Goal: Task Accomplishment & Management: Manage account settings

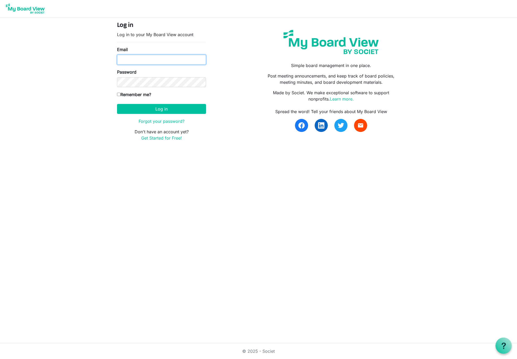
type input "[EMAIL_ADDRESS][PERSON_NAME][DOMAIN_NAME]"
click at [161, 109] on button "Log in" at bounding box center [161, 109] width 89 height 10
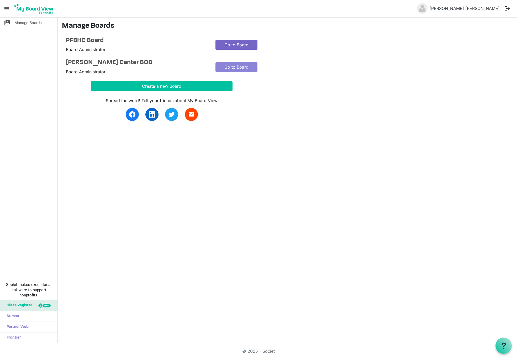
click at [238, 44] on link "Go to Board" at bounding box center [236, 45] width 42 height 10
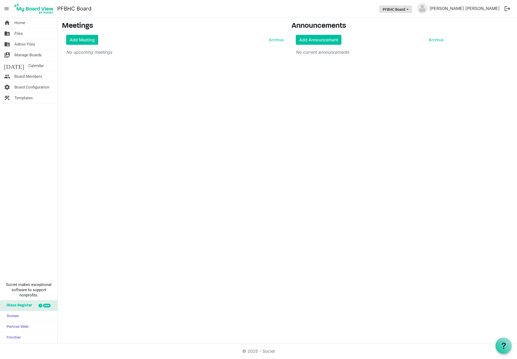
click at [412, 7] on button "PFBHC Board" at bounding box center [395, 9] width 33 height 7
click at [365, 10] on nav "menu PFBHC Board PFBHC Board Deveraux Williams logout" at bounding box center [258, 9] width 517 height 18
click at [25, 24] on span "Home" at bounding box center [19, 23] width 11 height 10
click at [24, 36] on link "folder_shared Files" at bounding box center [28, 33] width 57 height 10
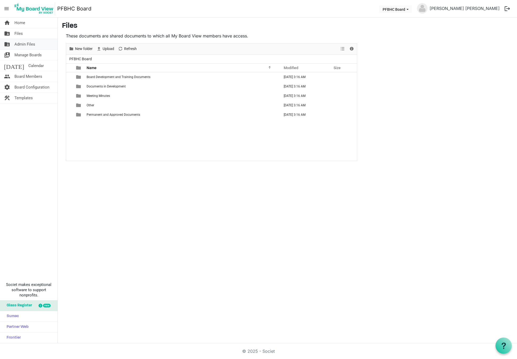
click at [22, 42] on span "Admin Files" at bounding box center [24, 44] width 21 height 10
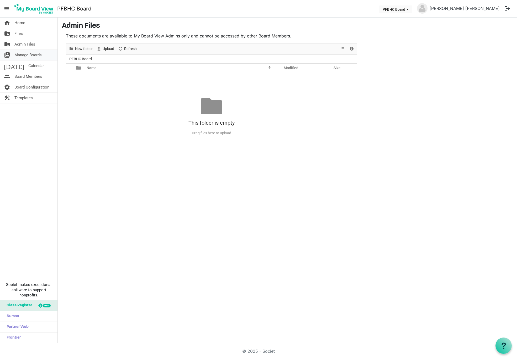
click at [25, 56] on span "Manage Boards" at bounding box center [27, 55] width 27 height 10
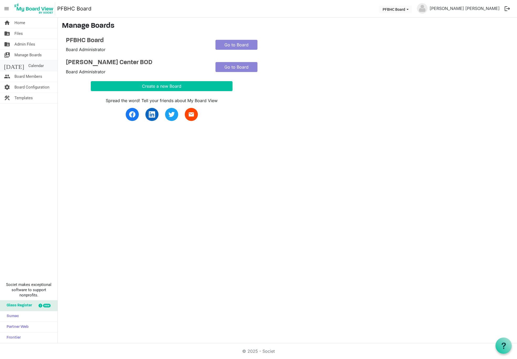
click at [28, 66] on span "Calendar" at bounding box center [35, 66] width 15 height 10
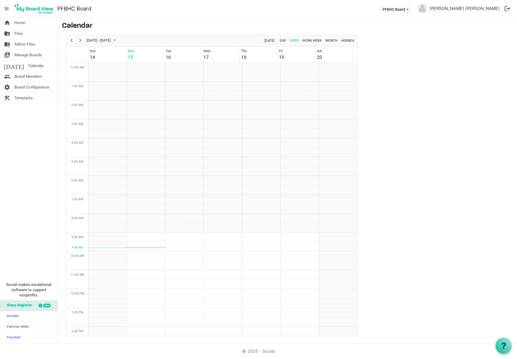
scroll to position [170, 0]
click at [34, 78] on span "Board Members" at bounding box center [28, 76] width 28 height 10
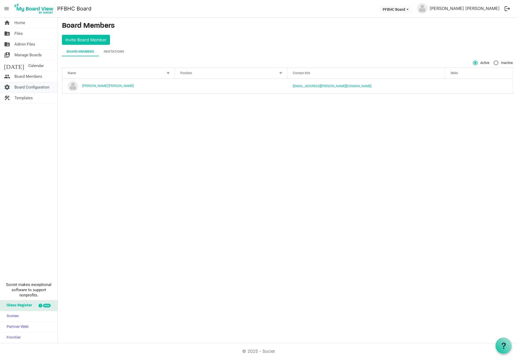
click at [31, 86] on span "Board Configuration" at bounding box center [31, 87] width 35 height 10
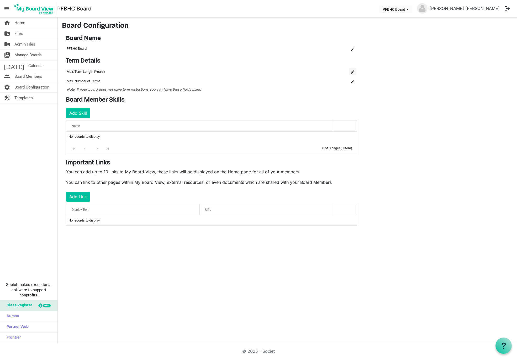
click at [351, 71] on span "is Command column column header" at bounding box center [352, 72] width 3 height 3
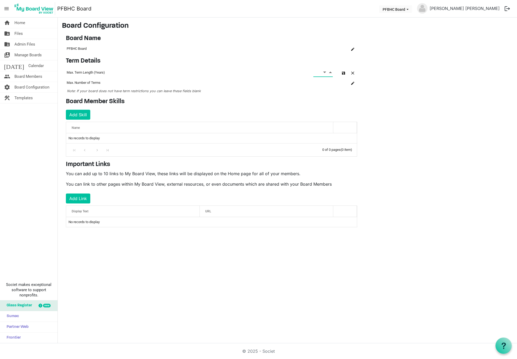
click at [326, 72] on span "Decrement value" at bounding box center [324, 72] width 5 height 7
click at [325, 73] on span "Decrement value" at bounding box center [324, 72] width 5 height 7
click at [329, 72] on span "Increment value" at bounding box center [330, 72] width 5 height 7
type input "3"
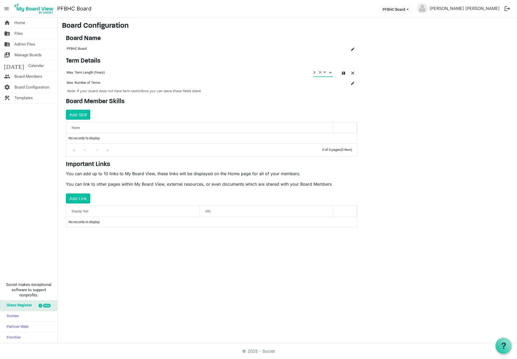
click at [421, 61] on main "Board Configuration Board Name OK OK Cancel Name board-name-grid_header_table P…" at bounding box center [287, 129] width 459 height 223
click at [343, 72] on span "button" at bounding box center [343, 73] width 3 height 3
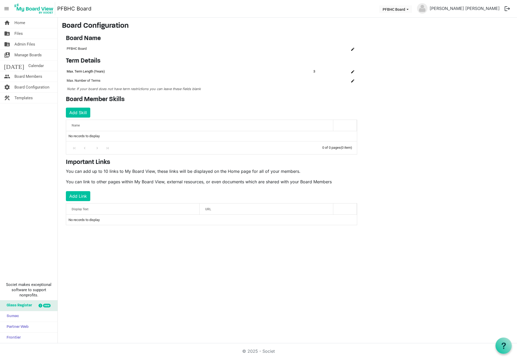
click at [430, 75] on main "Board Configuration Board Name OK OK Cancel Name board-name-grid_header_table P…" at bounding box center [287, 128] width 459 height 221
click at [24, 97] on span "Templates" at bounding box center [23, 98] width 18 height 10
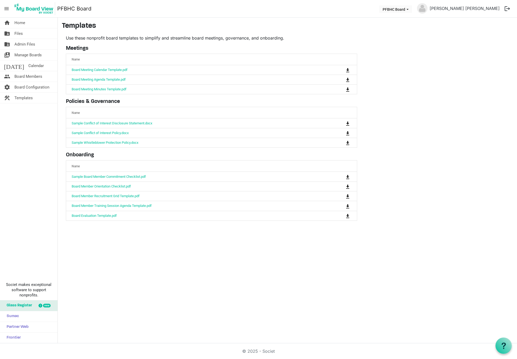
click at [339, 13] on nav "menu PFBHC Board PFBHC Board [PERSON_NAME] [PERSON_NAME] logout" at bounding box center [258, 9] width 517 height 18
click at [369, 15] on nav "menu PFBHC Board PFBHC Board Deveraux Williams logout" at bounding box center [258, 9] width 517 height 18
click at [476, 8] on link "[PERSON_NAME] [PERSON_NAME]" at bounding box center [464, 8] width 74 height 10
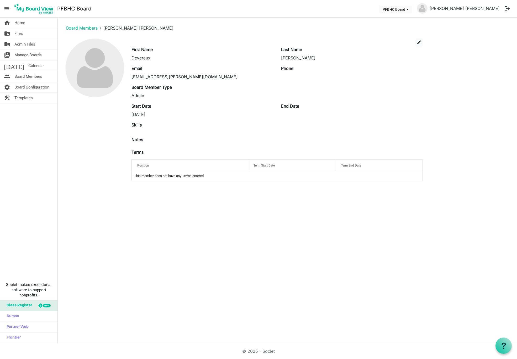
click at [361, 8] on nav "menu PFBHC Board PFBHC Board Deveraux Williams logout" at bounding box center [258, 9] width 517 height 18
click at [259, 351] on link "© 2025 - Societ" at bounding box center [258, 351] width 33 height 5
